Goal: Complete application form: Complete application form

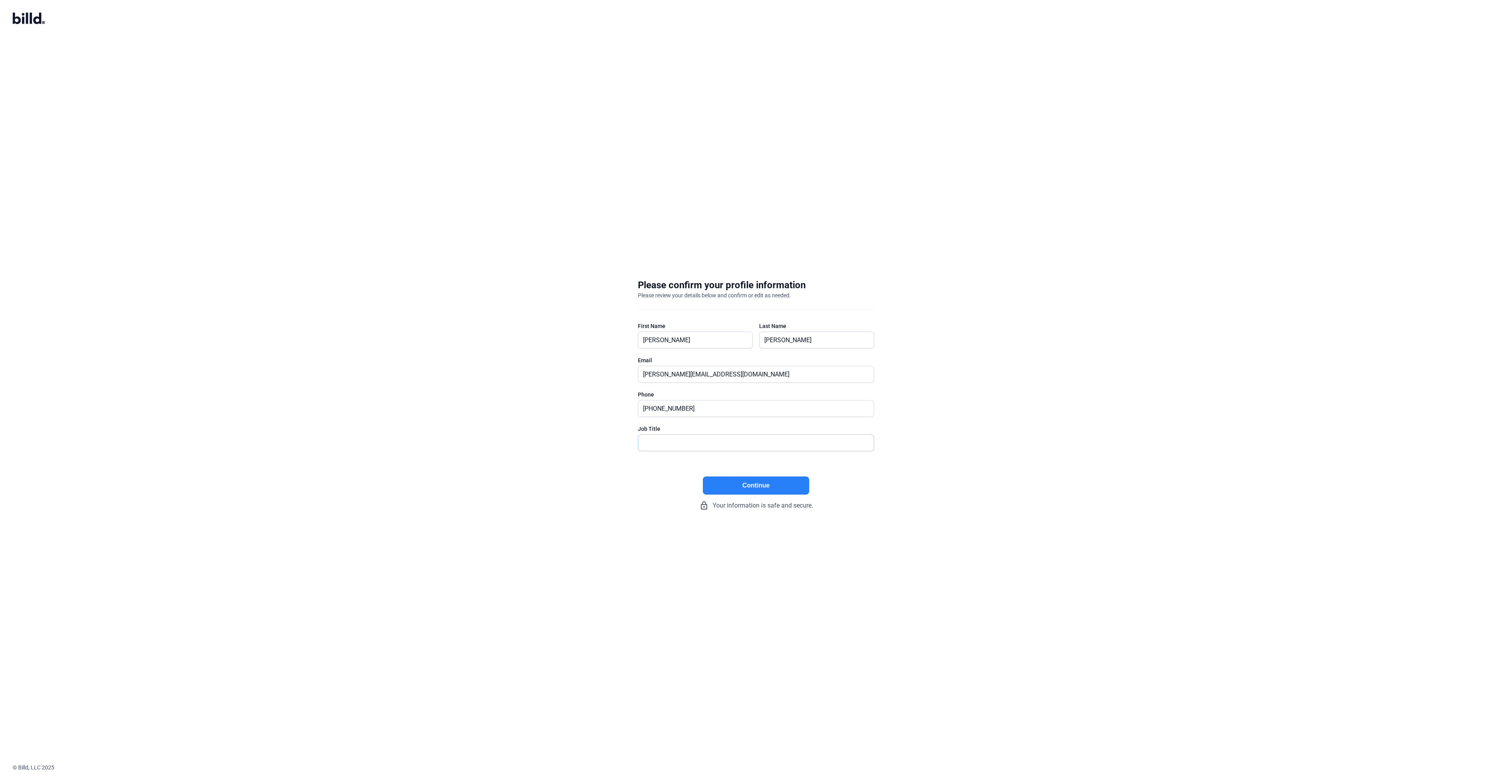
click at [708, 443] on input "text" at bounding box center [756, 443] width 236 height 16
type input "CEO"
click at [779, 485] on button "Continue" at bounding box center [756, 485] width 106 height 18
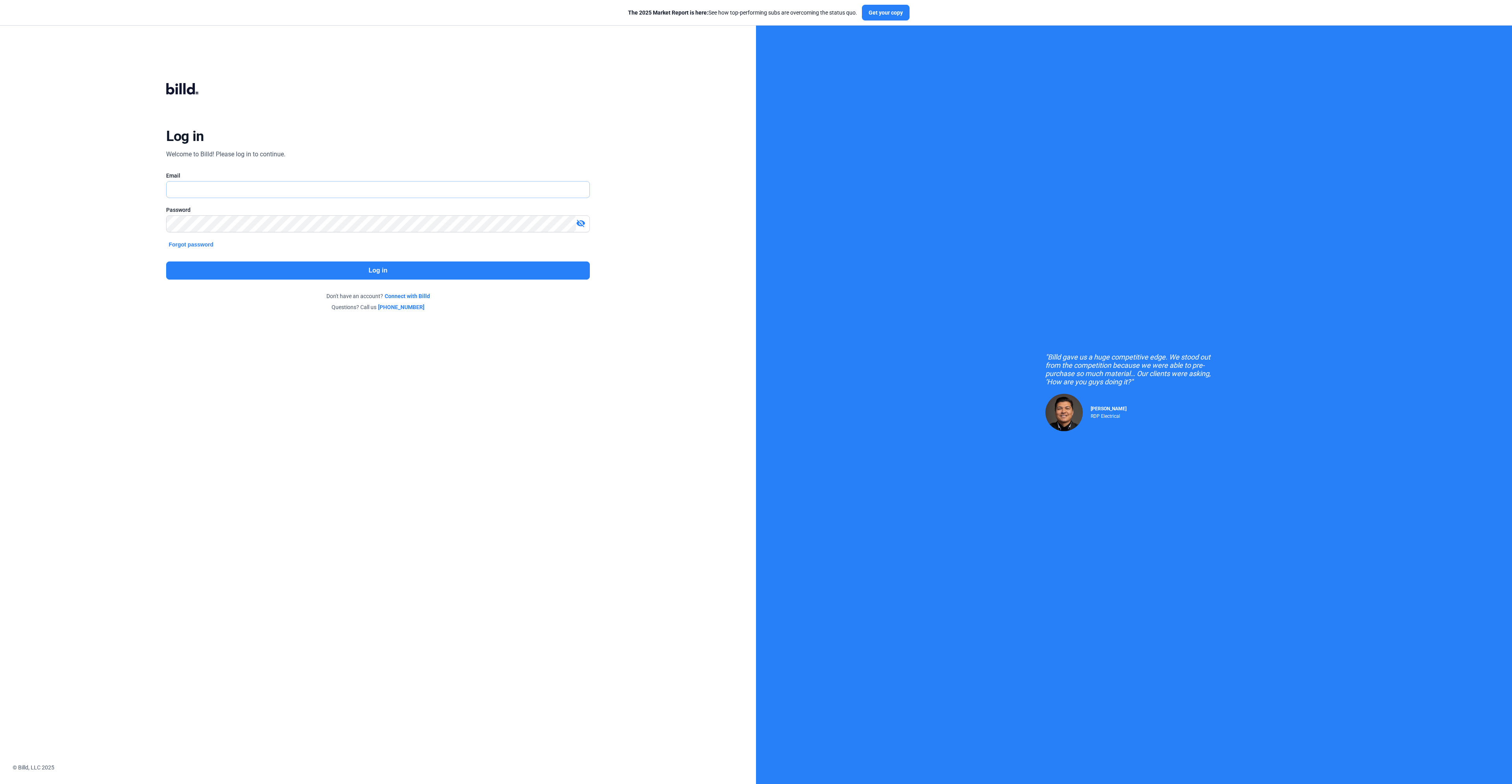
click at [331, 189] on input "text" at bounding box center [373, 189] width 414 height 16
click at [0, 776] on com-1password-button at bounding box center [0, 776] width 0 height 0
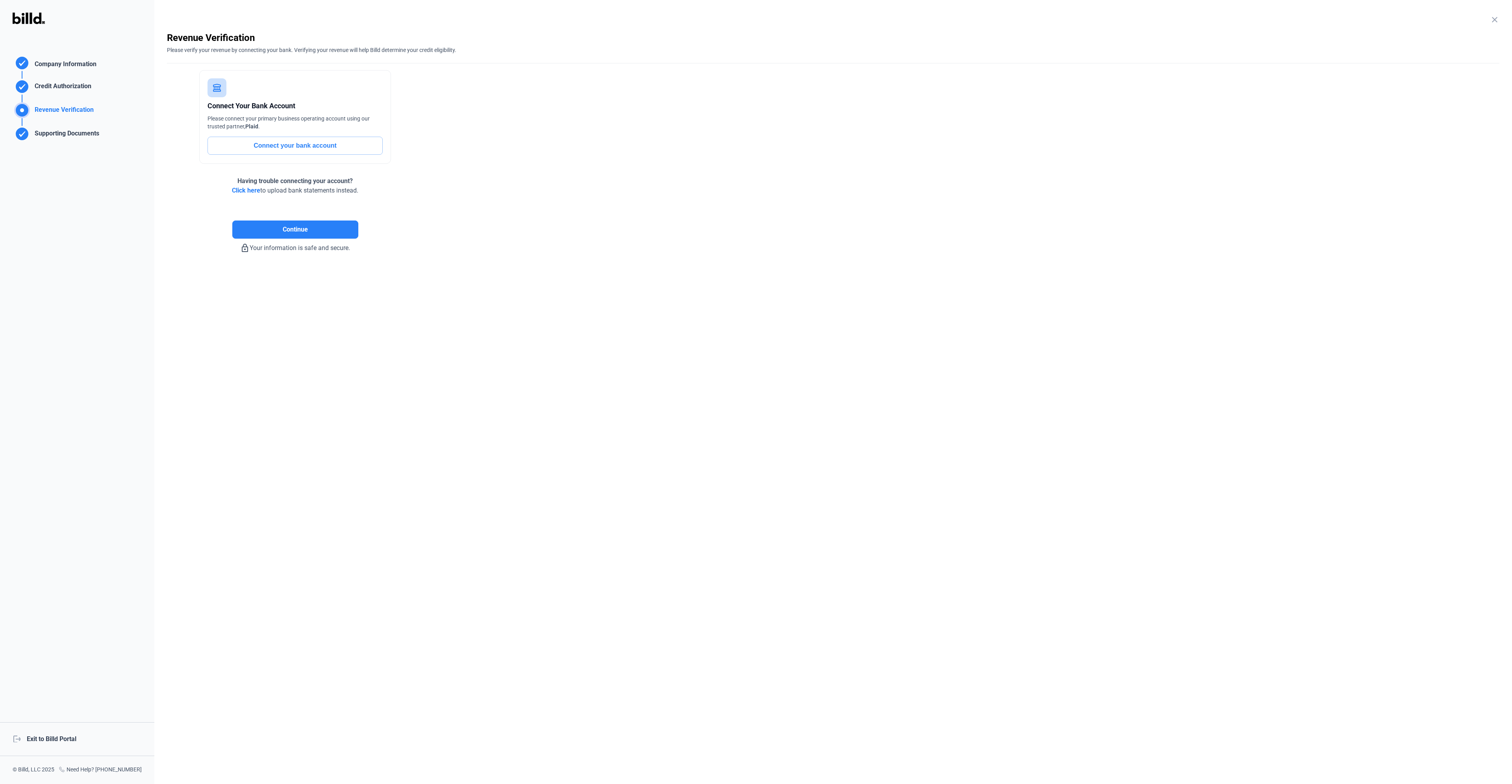
click at [285, 146] on button "Connect your bank account" at bounding box center [295, 146] width 176 height 18
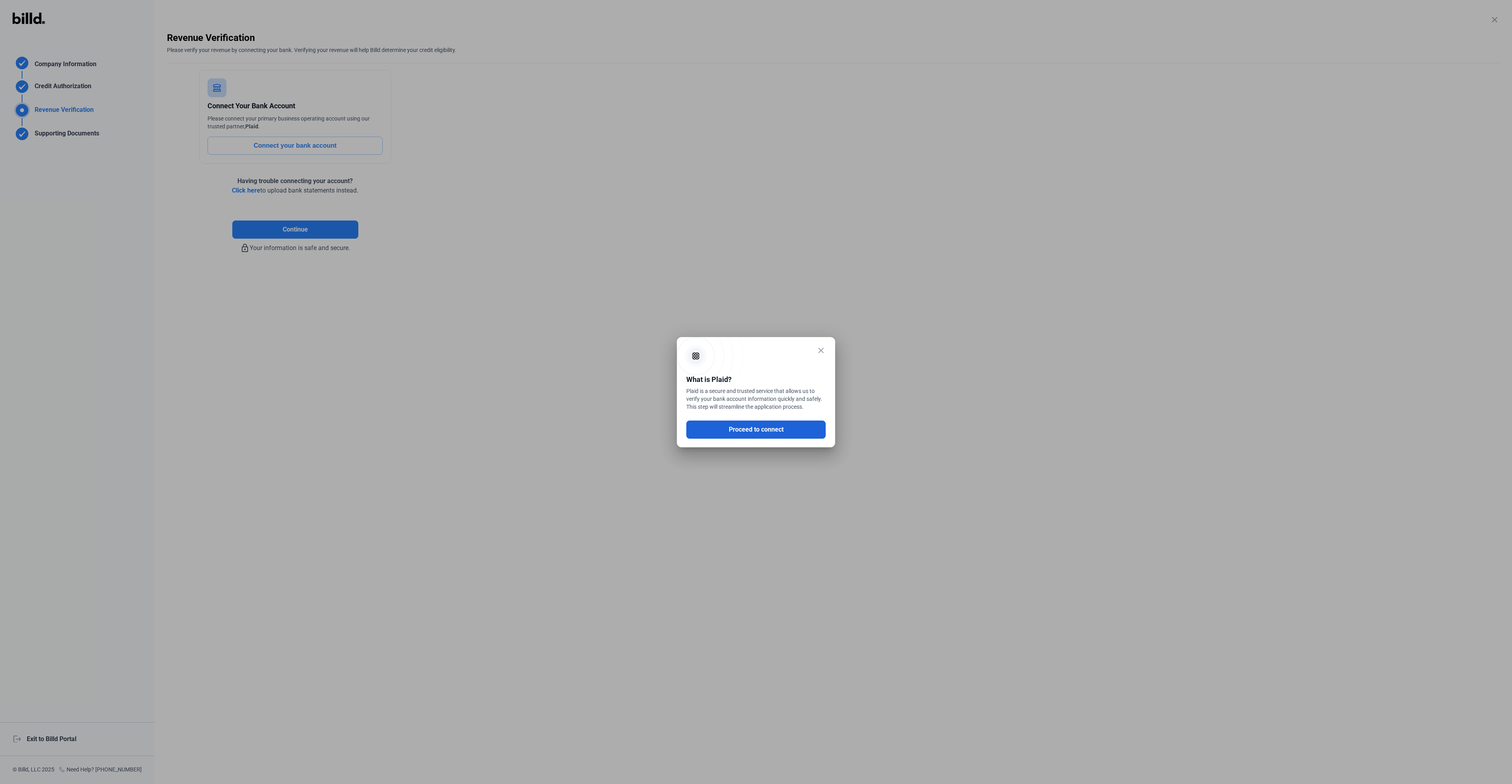
click at [782, 434] on button "Proceed to connect" at bounding box center [756, 430] width 139 height 18
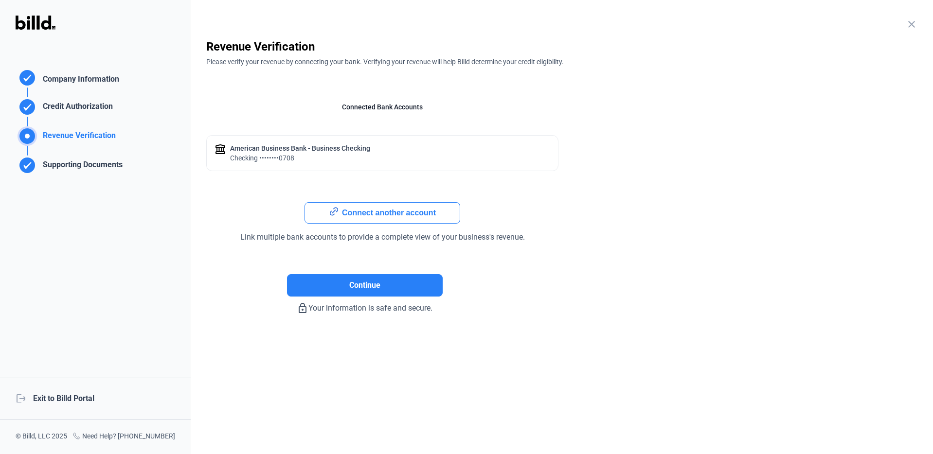
click at [270, 152] on div "American Business Bank - Business checking" at bounding box center [300, 149] width 140 height 10
click at [360, 216] on button "Connect another account" at bounding box center [383, 212] width 156 height 21
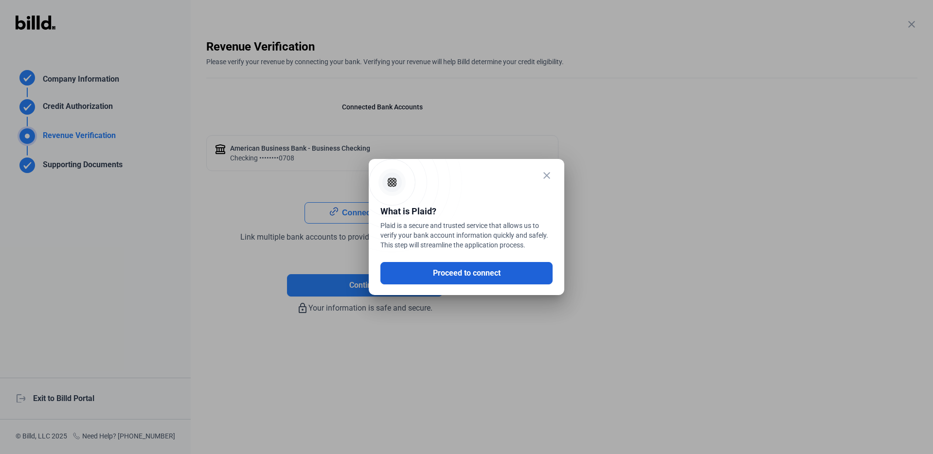
click at [438, 271] on button "Proceed to connect" at bounding box center [466, 273] width 172 height 22
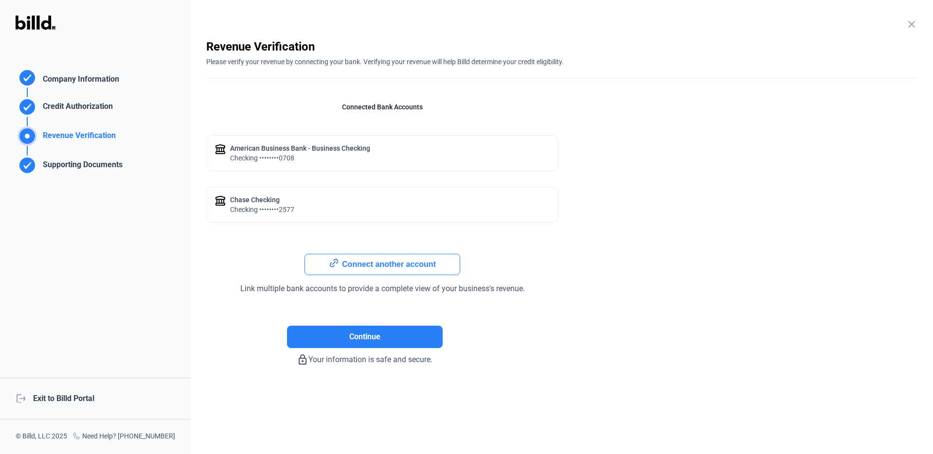
click at [309, 197] on div "Chase checking checking ••••••••2577" at bounding box center [382, 205] width 352 height 36
click at [308, 152] on div "American Business Bank - Business checking" at bounding box center [300, 149] width 140 height 10
click at [360, 340] on span "Continue" at bounding box center [364, 337] width 31 height 12
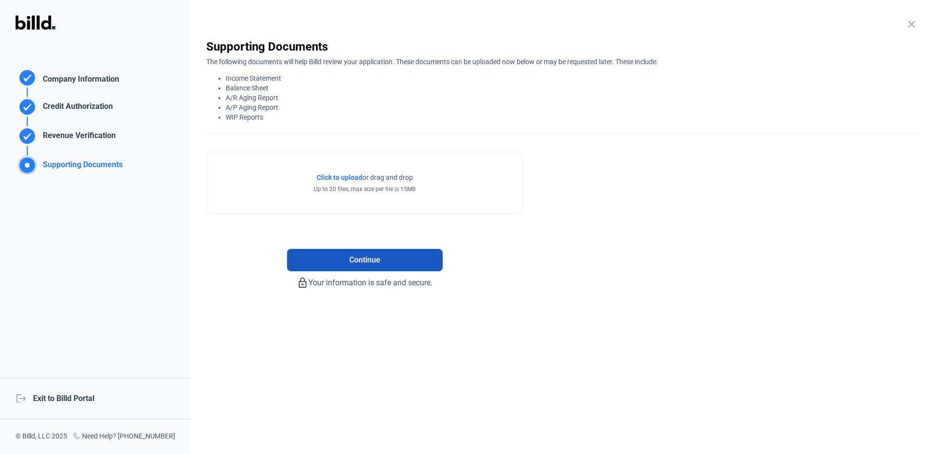
click at [364, 256] on span "Continue" at bounding box center [364, 260] width 31 height 12
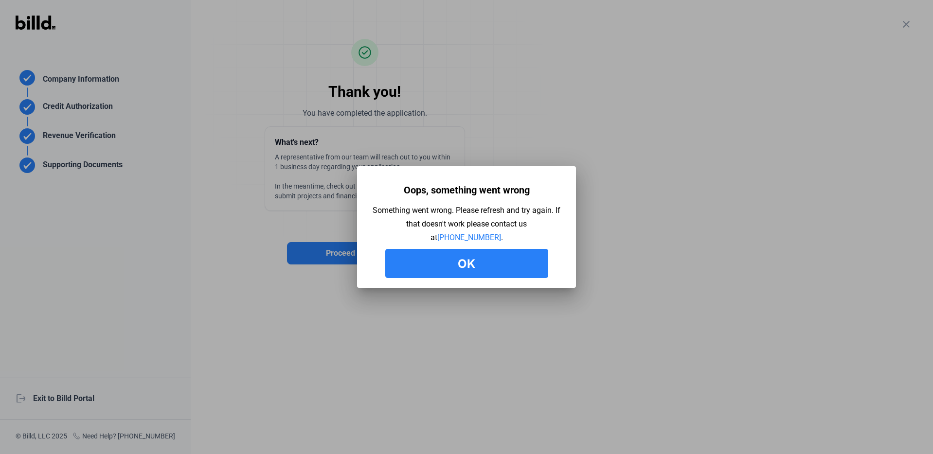
click at [403, 266] on button "Ok" at bounding box center [466, 263] width 163 height 29
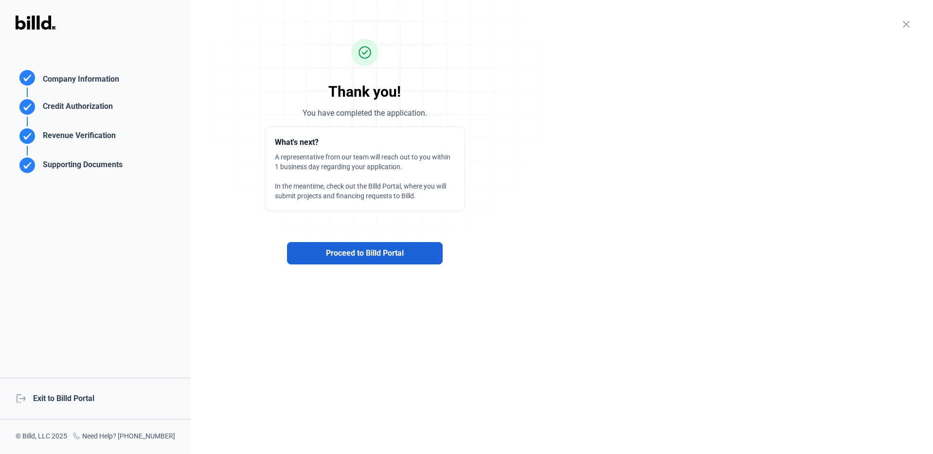
click at [386, 257] on span "Proceed to Billd Portal" at bounding box center [365, 254] width 78 height 12
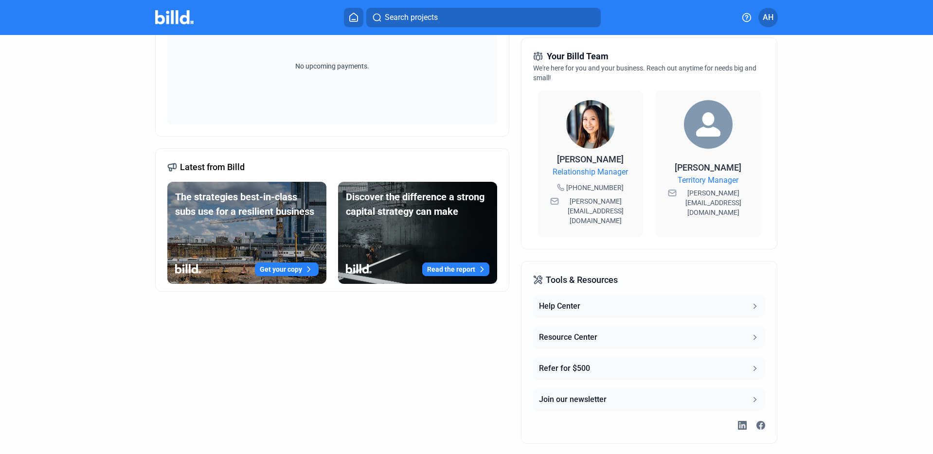
scroll to position [243, 0]
